Goal: Feedback & Contribution: Submit feedback/report problem

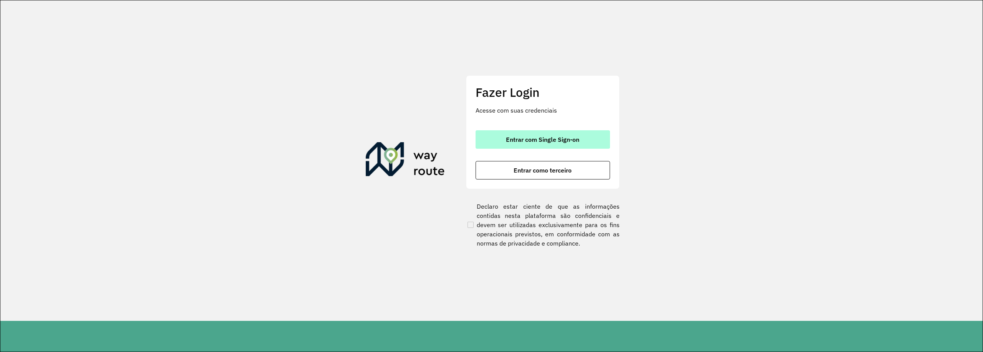
click at [583, 137] on button "Entrar com Single Sign-on" at bounding box center [542, 139] width 134 height 18
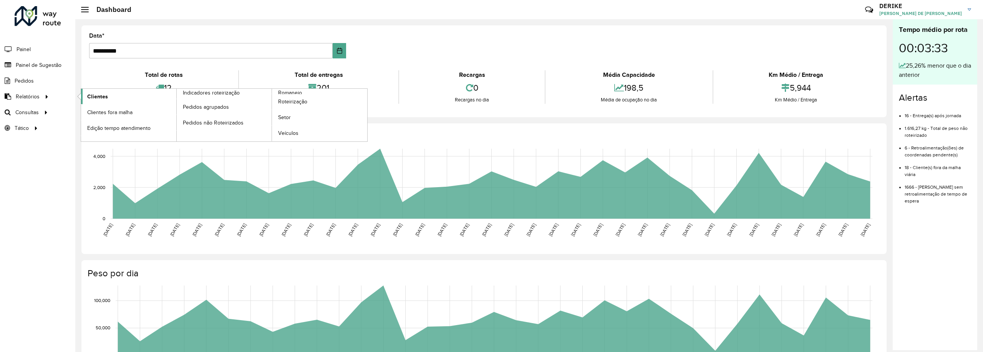
click at [105, 96] on span "Clientes" at bounding box center [97, 97] width 21 height 8
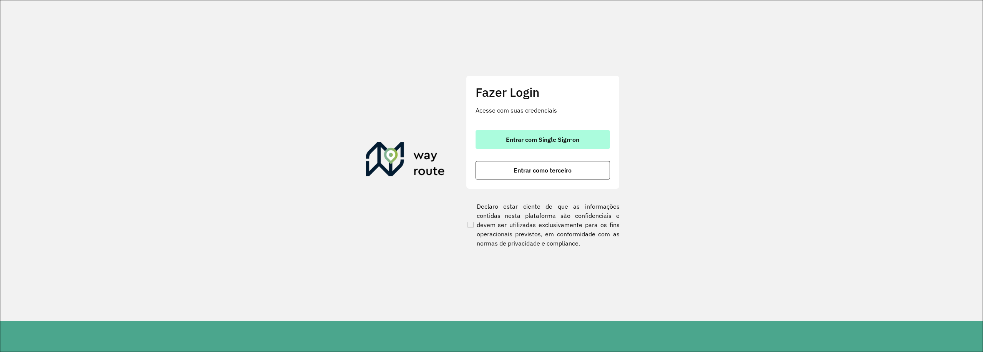
click at [567, 139] on span "Entrar com Single Sign-on" at bounding box center [542, 139] width 73 height 6
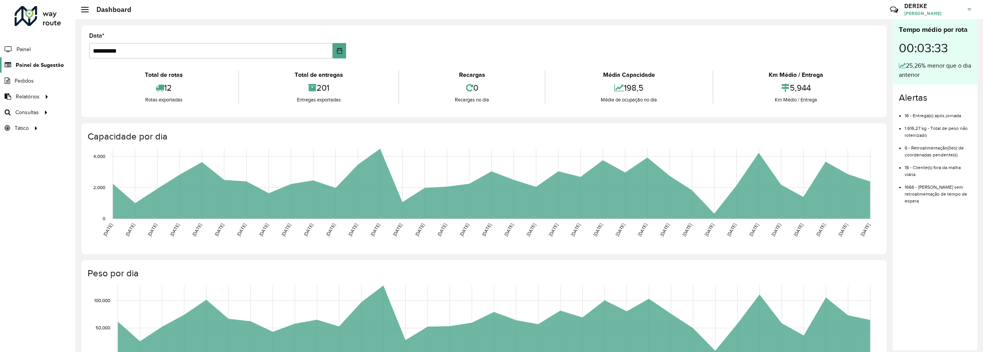
click at [40, 63] on span "Painel de Sugestão" at bounding box center [40, 65] width 48 height 8
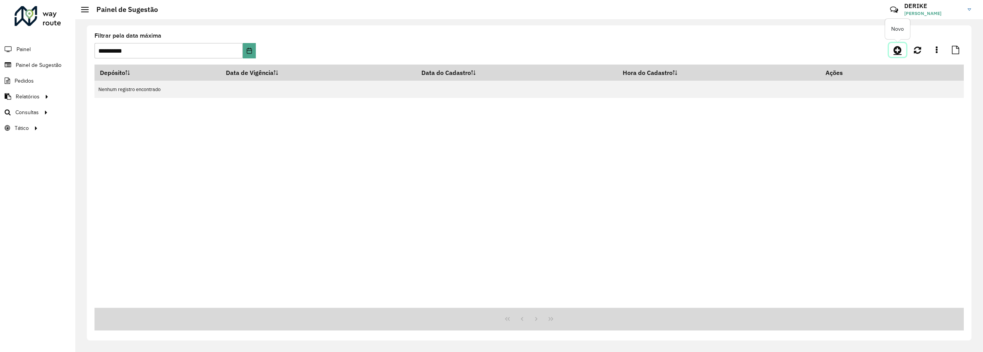
click at [893, 51] on icon at bounding box center [897, 49] width 8 height 9
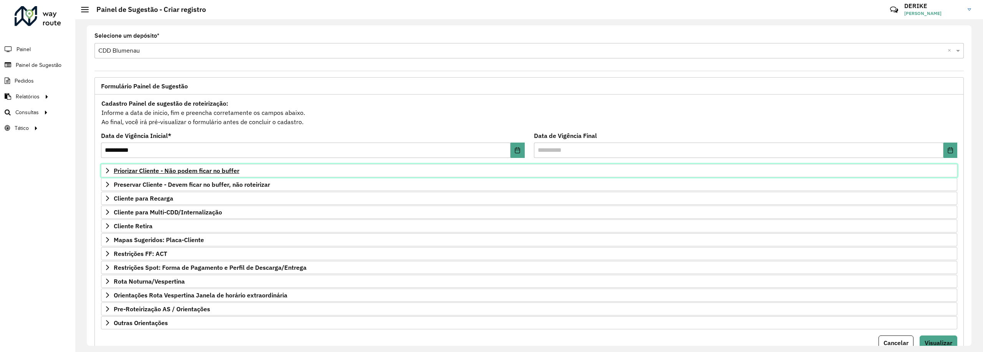
click at [184, 173] on span "Priorizar Cliente - Não podem ficar no buffer" at bounding box center [177, 170] width 126 height 6
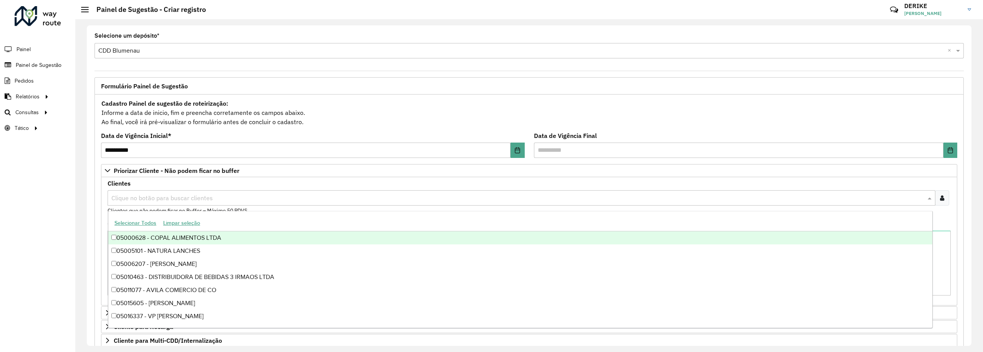
click at [185, 203] on input "text" at bounding box center [517, 198] width 816 height 9
type input "****"
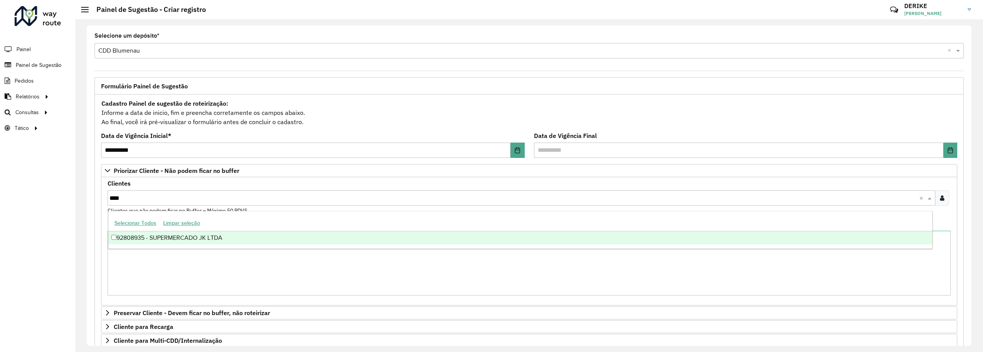
click at [183, 238] on div "92808935 - SUPERMERCADO JK LTDA" at bounding box center [520, 237] width 824 height 13
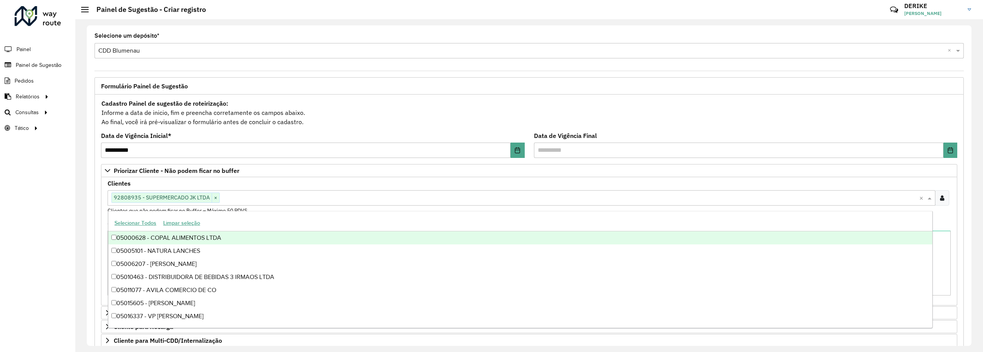
click at [340, 200] on input "text" at bounding box center [569, 198] width 699 height 9
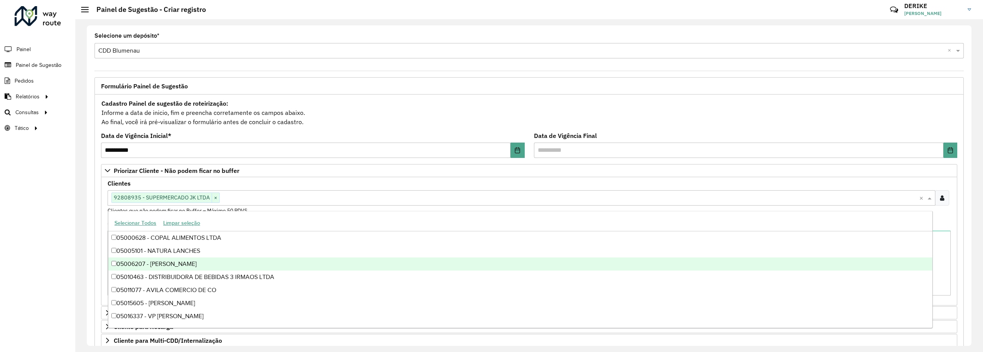
click at [613, 195] on input "text" at bounding box center [569, 198] width 699 height 9
click at [622, 186] on div "Clientes Clique no botão para buscar clientes 92808935 - SUPERMERCADO JK LTDA ×…" at bounding box center [529, 197] width 843 height 34
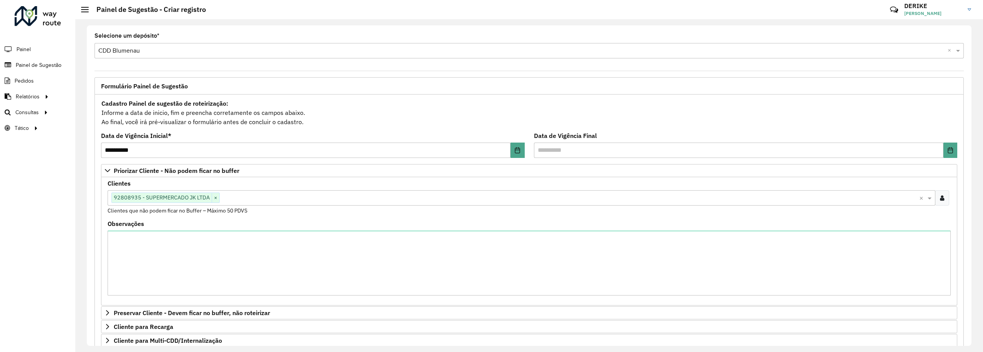
scroll to position [166, 0]
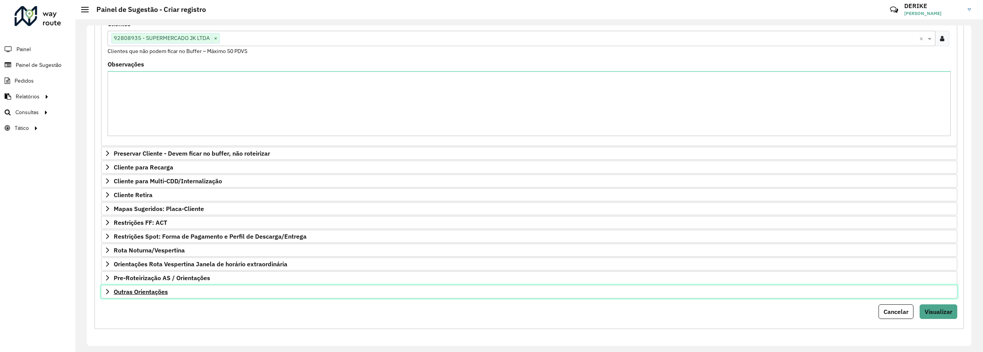
click at [151, 294] on span "Outras Orientações" at bounding box center [141, 291] width 54 height 6
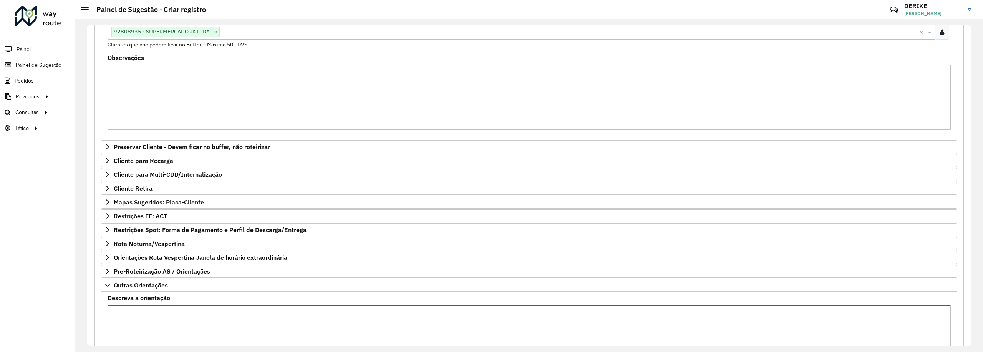
click at [187, 319] on textarea "Descreva a orientação" at bounding box center [529, 336] width 843 height 65
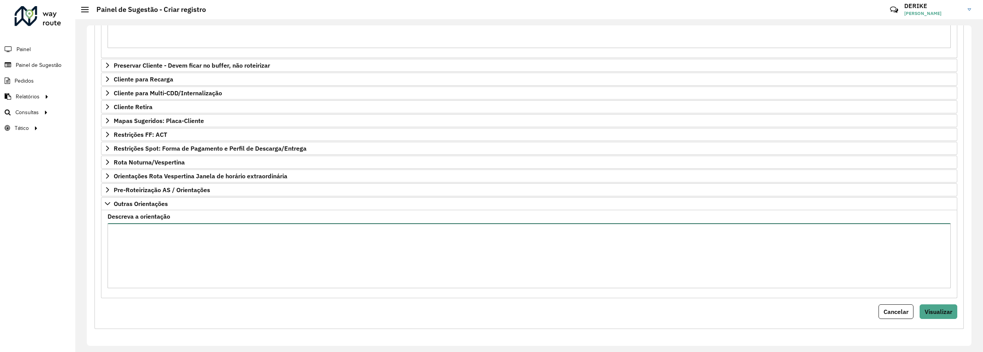
click at [178, 261] on textarea "Descreva a orientação" at bounding box center [529, 255] width 843 height 65
paste textarea "*******"
type textarea "**********"
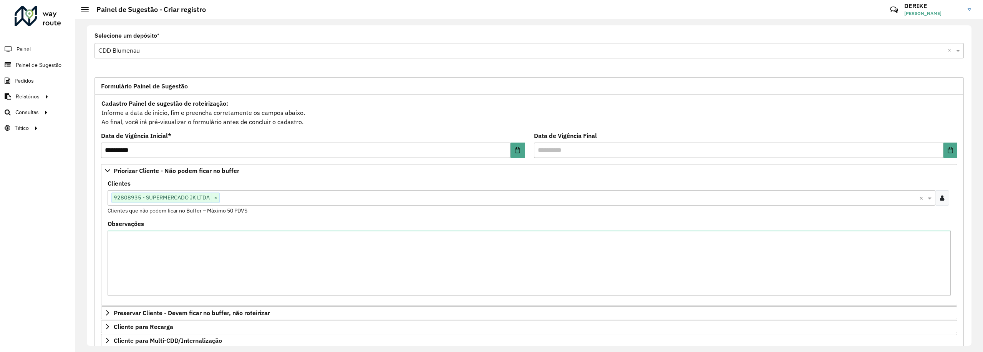
scroll to position [254, 0]
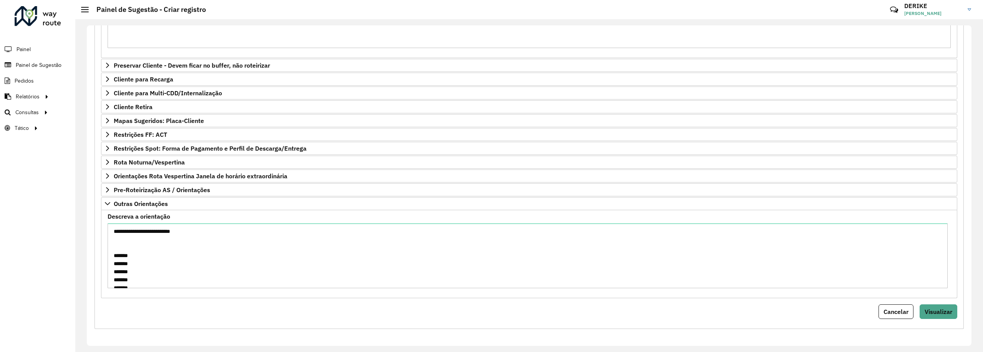
click at [928, 321] on div "**********" at bounding box center [528, 87] width 869 height 481
click at [935, 316] on button "Visualizar" at bounding box center [938, 311] width 38 height 15
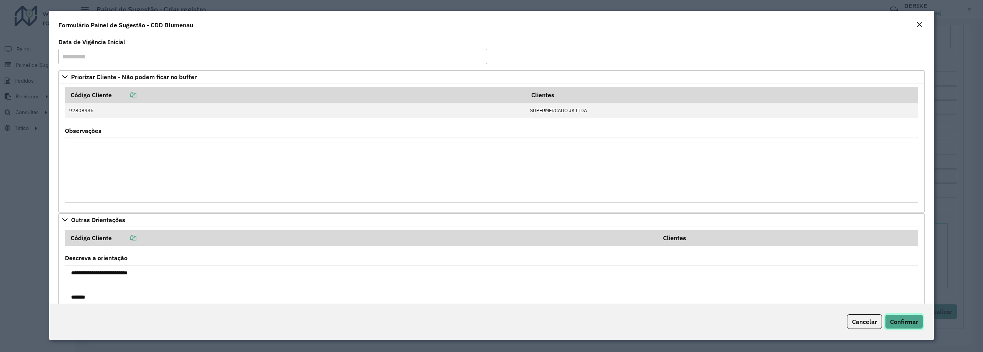
click at [907, 318] on span "Confirmar" at bounding box center [904, 322] width 28 height 8
